Goal: Navigation & Orientation: Find specific page/section

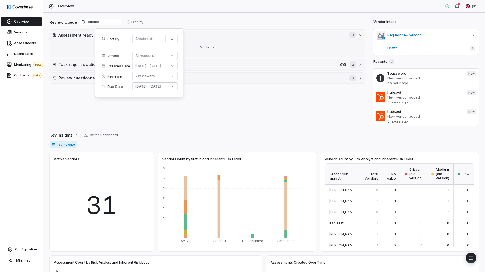
click at [85, 8] on div "Overview pb" at bounding box center [263, 6] width 441 height 13
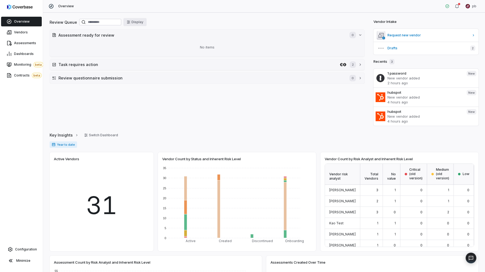
click at [136, 23] on button "Display" at bounding box center [134, 22] width 23 height 8
